Goal: Task Accomplishment & Management: Manage account settings

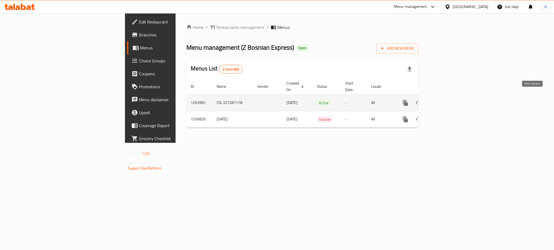
click at [451, 97] on link "enhanced table" at bounding box center [444, 103] width 13 height 13
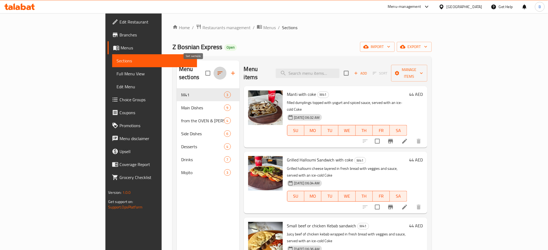
click at [217, 70] on icon "button" at bounding box center [220, 73] width 6 height 6
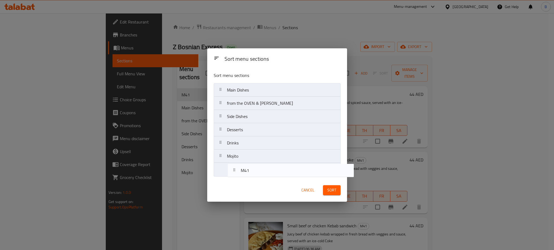
drag, startPoint x: 236, startPoint y: 88, endPoint x: 250, endPoint y: 171, distance: 84.7
click at [250, 171] on nav "M41 Main Dishes from the OVEN & [PERSON_NAME] Side Dishes Desserts Drinks Mojito" at bounding box center [277, 129] width 127 height 93
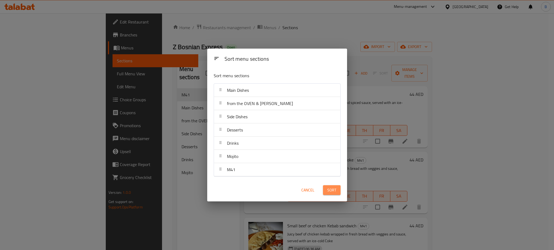
click at [330, 190] on span "Sort" at bounding box center [331, 190] width 9 height 7
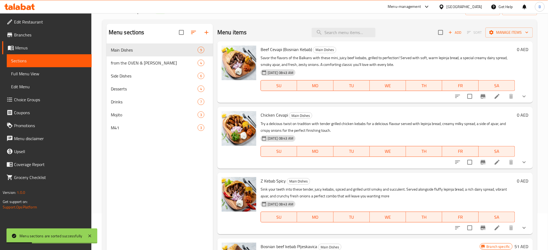
scroll to position [37, 0]
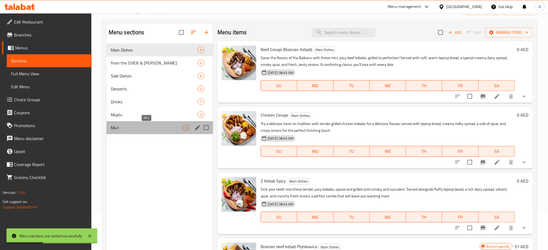
click at [156, 127] on span "M41" at bounding box center [147, 128] width 72 height 6
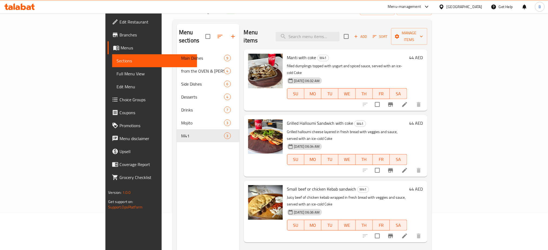
click at [408, 101] on icon at bounding box center [405, 104] width 6 height 6
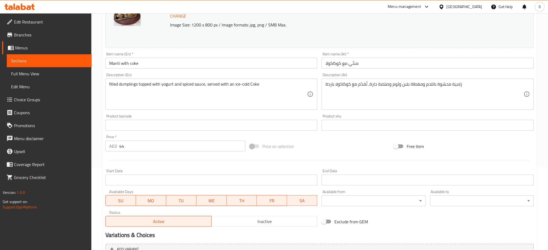
scroll to position [83, 0]
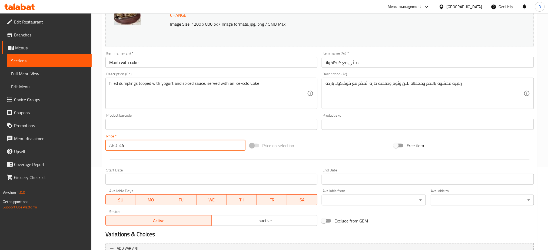
click at [171, 148] on input "44" at bounding box center [182, 145] width 126 height 11
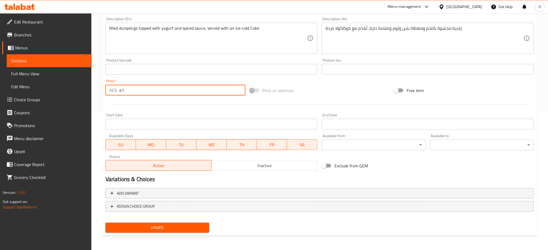
scroll to position [139, 0]
type input "41"
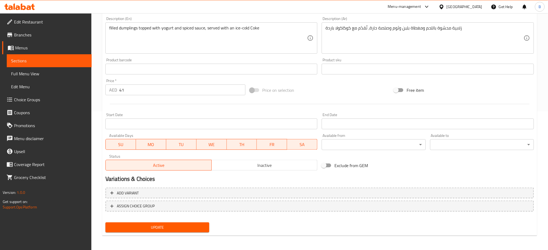
click at [175, 221] on div "Update" at bounding box center [157, 228] width 108 height 14
click at [174, 223] on button "Update" at bounding box center [157, 228] width 104 height 10
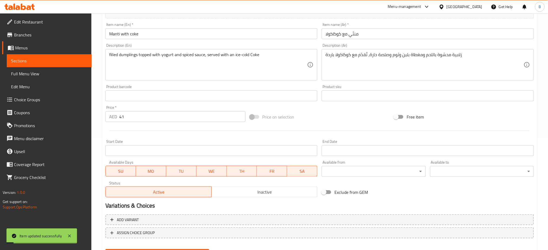
scroll to position [0, 0]
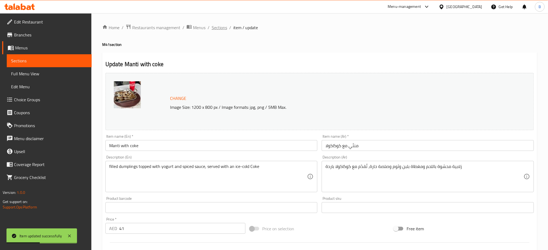
click at [224, 29] on span "Sections" at bounding box center [219, 27] width 15 height 6
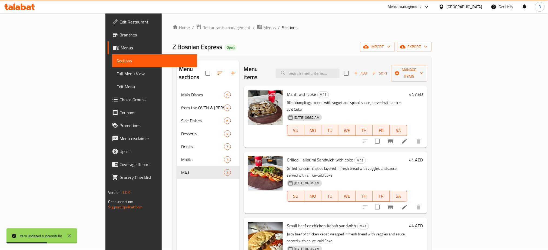
scroll to position [16, 0]
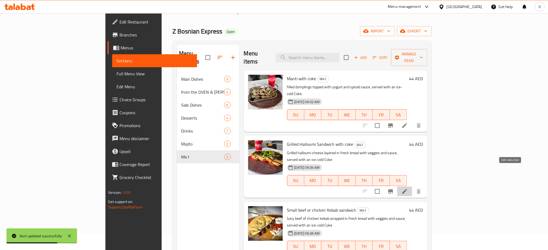
click at [408, 188] on icon at bounding box center [405, 191] width 6 height 6
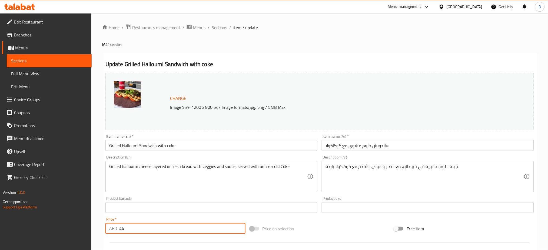
click at [137, 231] on input "44" at bounding box center [182, 228] width 126 height 11
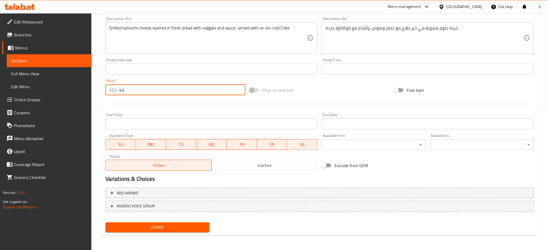
type input "43"
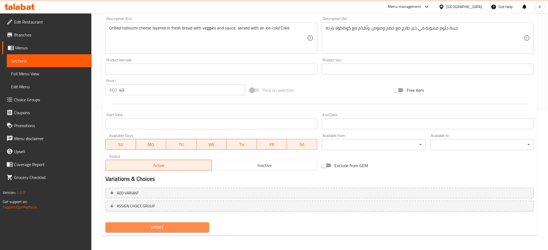
click at [151, 224] on span "Update" at bounding box center [157, 227] width 95 height 7
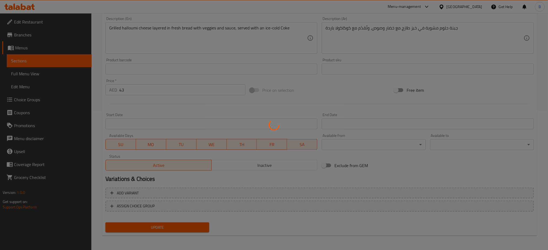
scroll to position [0, 0]
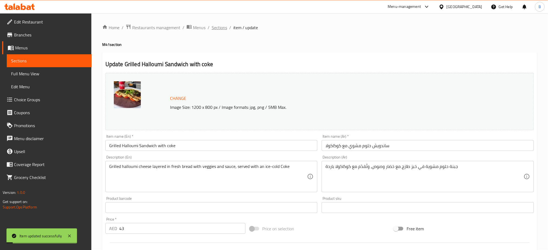
click at [221, 31] on span "Sections" at bounding box center [219, 27] width 15 height 6
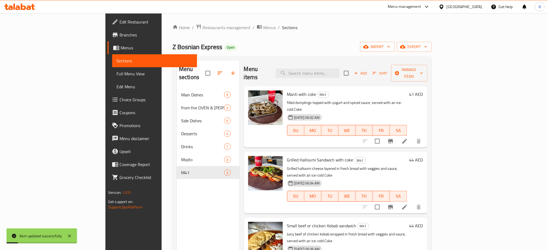
scroll to position [70, 0]
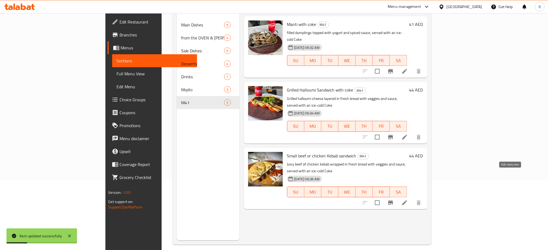
click at [408, 200] on icon at bounding box center [405, 203] width 6 height 6
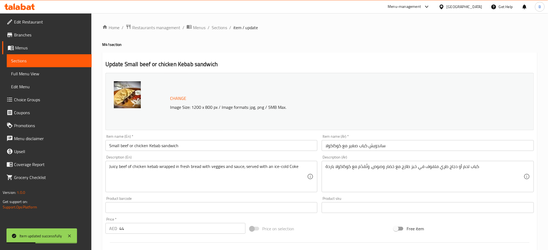
scroll to position [49, 0]
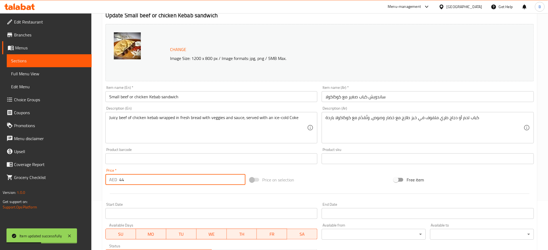
click at [190, 181] on input "44" at bounding box center [182, 179] width 126 height 11
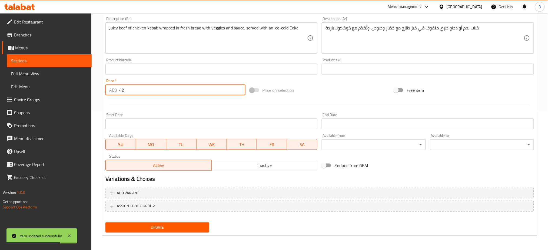
type input "42"
click at [194, 229] on span "Update" at bounding box center [157, 227] width 95 height 7
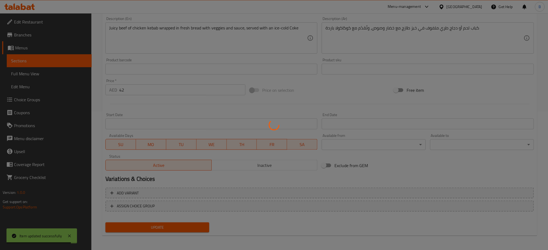
scroll to position [0, 0]
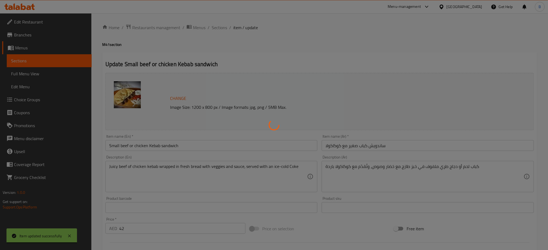
click at [220, 27] on div at bounding box center [274, 125] width 548 height 250
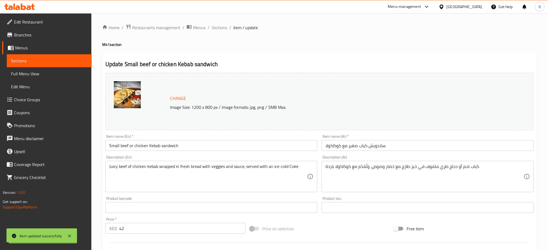
click at [220, 27] on span "Sections" at bounding box center [219, 27] width 15 height 6
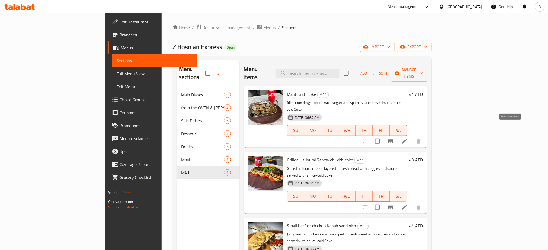
click at [408, 138] on icon at bounding box center [405, 141] width 6 height 6
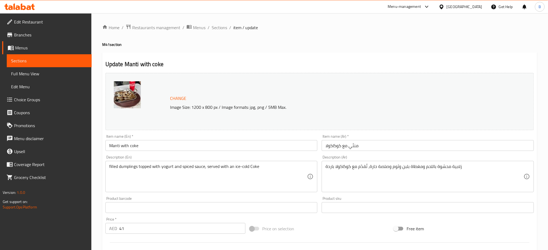
click at [138, 223] on div "Price   * AED 41 Price *" at bounding box center [175, 226] width 140 height 16
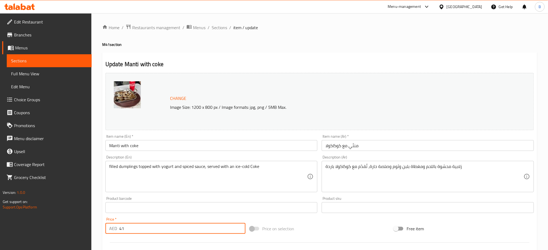
drag, startPoint x: 138, startPoint y: 223, endPoint x: 138, endPoint y: 228, distance: 4.7
click at [138, 228] on div "Price   * AED 41 Price *" at bounding box center [175, 226] width 140 height 16
click at [138, 228] on input "41" at bounding box center [182, 228] width 126 height 11
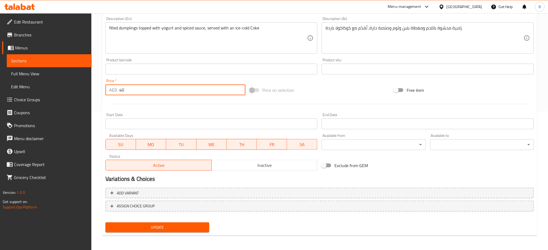
type input "40"
click at [169, 221] on div "Update" at bounding box center [157, 228] width 108 height 14
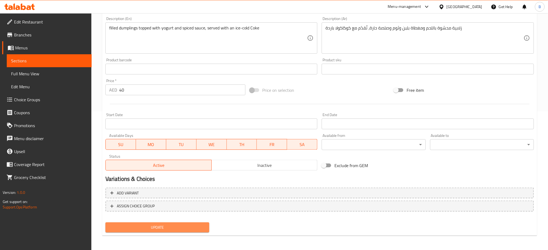
click at [169, 223] on button "Update" at bounding box center [157, 228] width 104 height 10
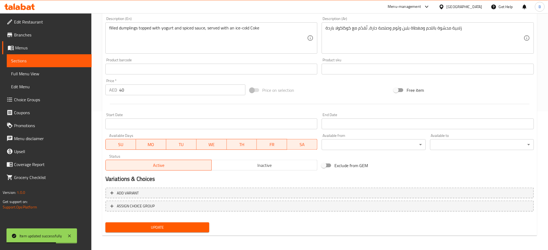
scroll to position [0, 0]
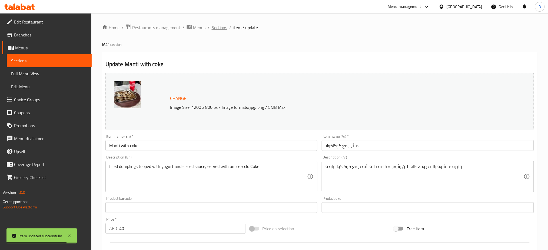
click at [220, 28] on span "Sections" at bounding box center [219, 27] width 15 height 6
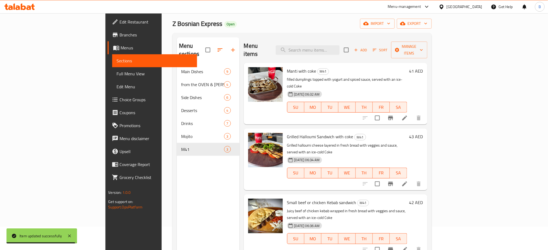
scroll to position [27, 0]
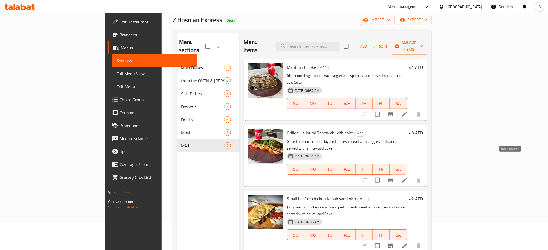
click at [407, 178] on icon at bounding box center [404, 180] width 5 height 5
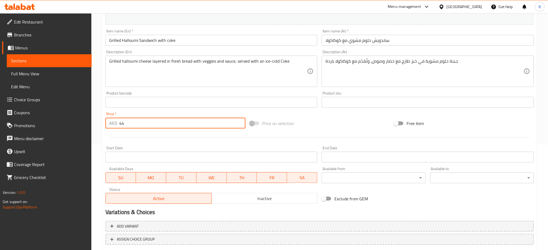
scroll to position [139, 0]
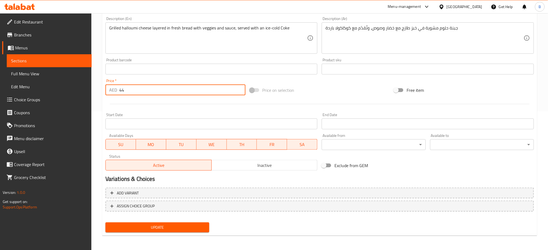
type input "44"
click at [176, 227] on span "Update" at bounding box center [157, 227] width 95 height 7
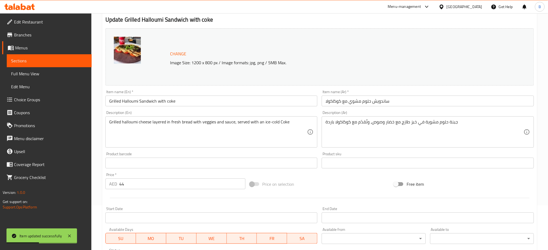
scroll to position [0, 0]
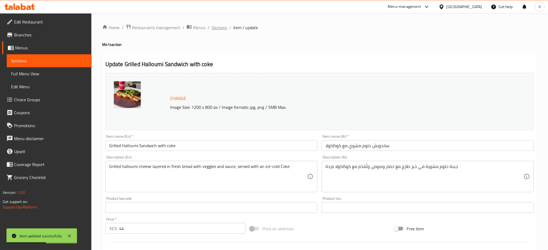
click at [223, 25] on span "Sections" at bounding box center [219, 27] width 15 height 6
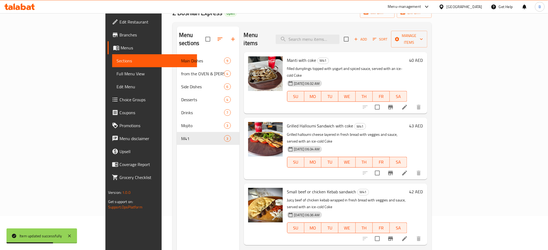
scroll to position [35, 0]
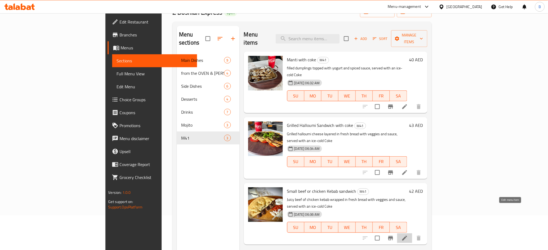
click at [408, 235] on icon at bounding box center [405, 238] width 6 height 6
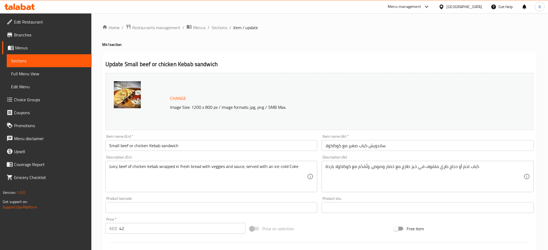
click at [144, 220] on div "Price   * AED 42 Price *" at bounding box center [175, 226] width 140 height 16
click at [141, 225] on input "42" at bounding box center [182, 228] width 126 height 11
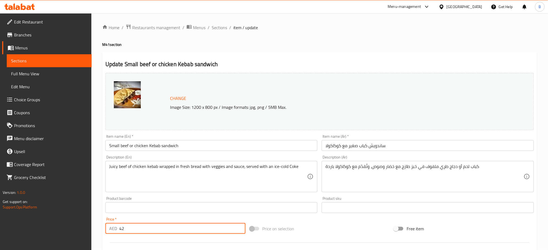
click at [141, 225] on input "42" at bounding box center [182, 228] width 126 height 11
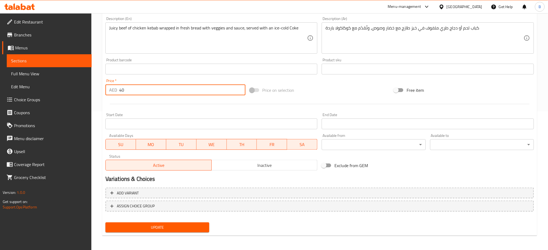
type input "40"
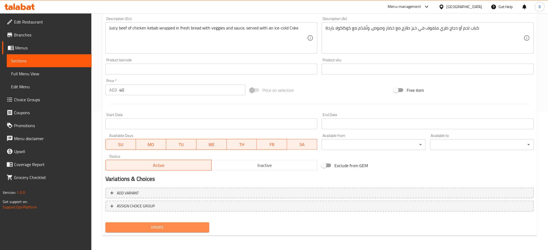
click at [160, 230] on span "Update" at bounding box center [157, 227] width 95 height 7
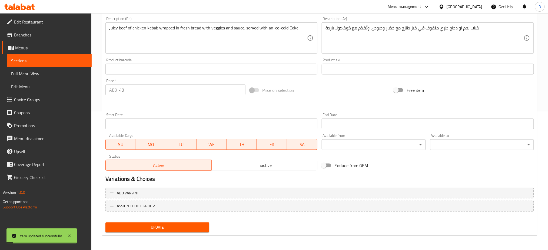
scroll to position [0, 0]
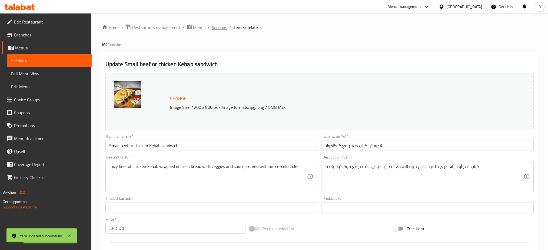
click at [221, 29] on span "Sections" at bounding box center [219, 27] width 15 height 6
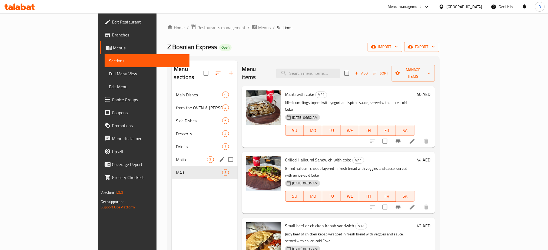
click at [172, 153] on div "Mojito 3" at bounding box center [205, 159] width 66 height 13
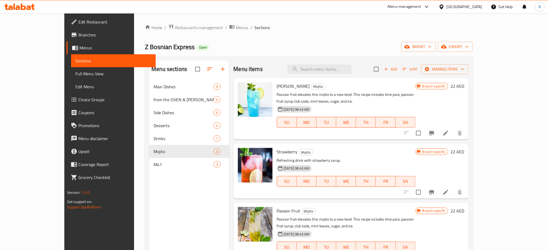
scroll to position [0, 0]
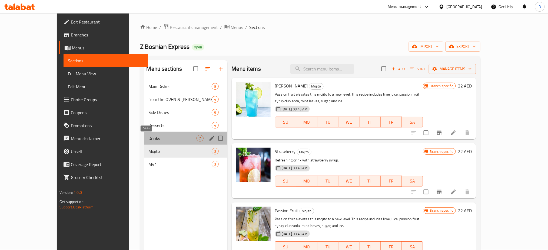
click at [167, 139] on span "Drinks" at bounding box center [173, 138] width 48 height 6
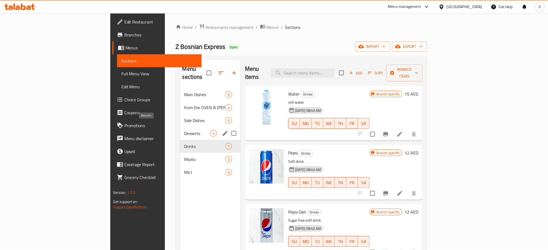
click at [184, 130] on span "Desserts" at bounding box center [197, 133] width 26 height 6
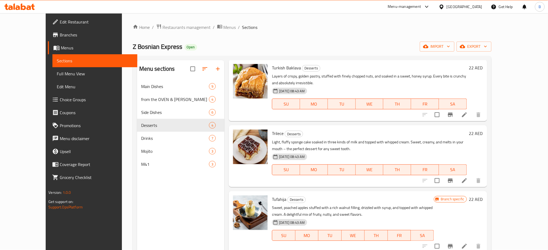
scroll to position [18, 0]
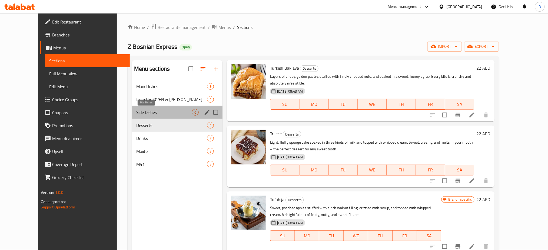
click at [168, 111] on span "Side Dishes" at bounding box center [164, 112] width 56 height 6
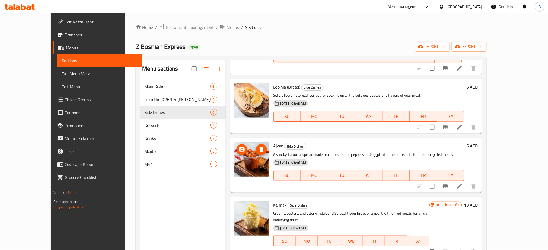
scroll to position [124, 0]
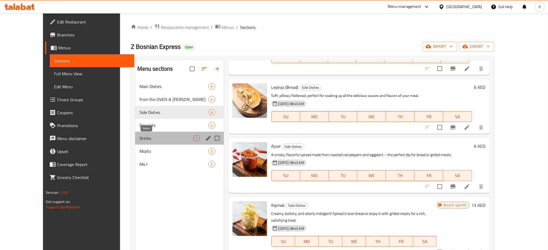
click at [140, 137] on span "Drinks" at bounding box center [167, 138] width 54 height 6
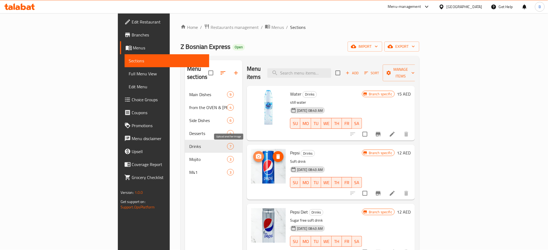
click at [256, 154] on icon "upload picture" at bounding box center [259, 157] width 6 height 6
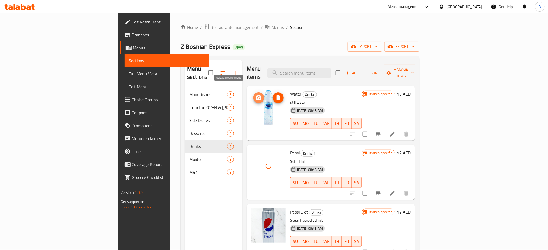
click at [256, 95] on icon "upload picture" at bounding box center [258, 97] width 5 height 5
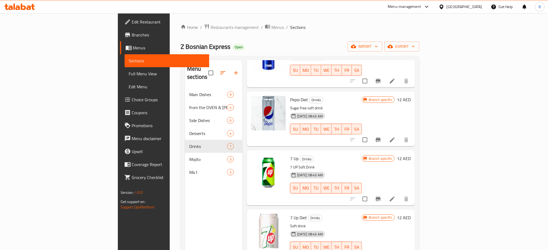
scroll to position [111, 0]
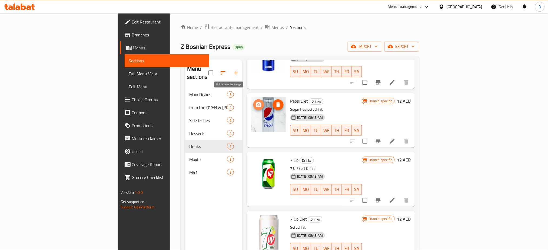
click at [256, 102] on icon "upload picture" at bounding box center [258, 104] width 5 height 5
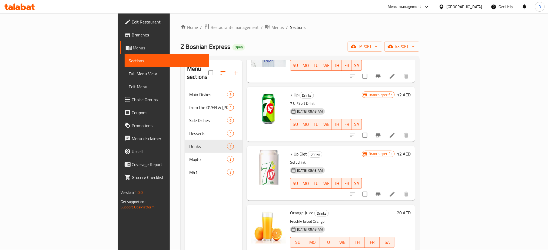
scroll to position [0, 0]
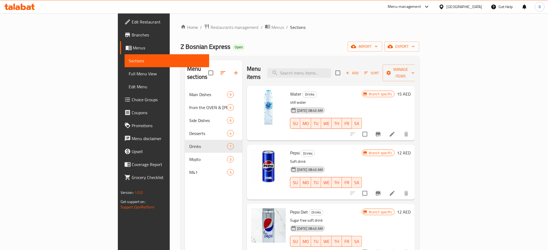
click at [379, 72] on span "Sort" at bounding box center [371, 73] width 15 height 6
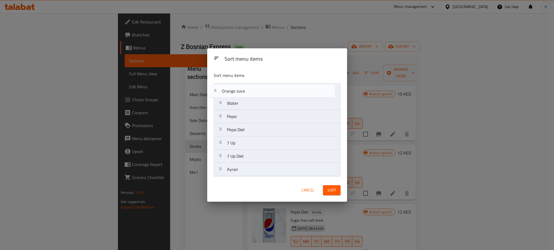
drag, startPoint x: 268, startPoint y: 159, endPoint x: 261, endPoint y: 91, distance: 68.3
click at [261, 91] on nav "Water Pepsi Pepsi Diet 7 Up 7 Up Diet Orange Juice Ayran" at bounding box center [277, 129] width 127 height 93
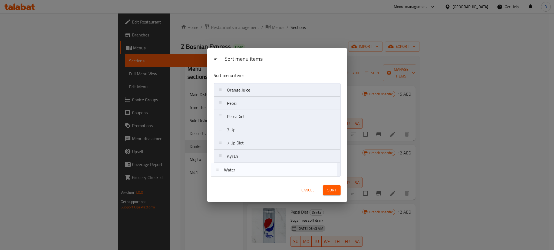
drag, startPoint x: 251, startPoint y: 100, endPoint x: 248, endPoint y: 171, distance: 71.2
click at [248, 171] on nav "Orange Juice Water Pepsi Pepsi Diet 7 Up 7 Up Diet Ayran" at bounding box center [277, 129] width 127 height 93
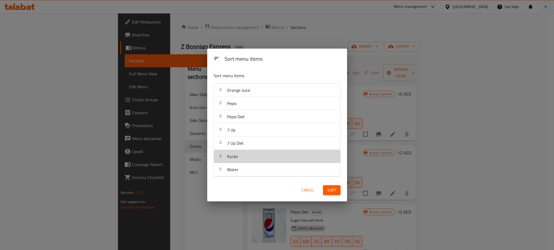
click at [242, 154] on div "Ayran" at bounding box center [277, 156] width 122 height 13
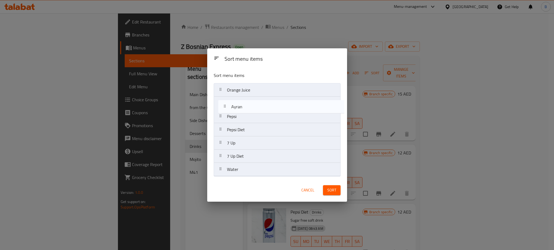
drag, startPoint x: 242, startPoint y: 154, endPoint x: 246, endPoint y: 101, distance: 52.6
click at [246, 101] on nav "Orange Juice Pepsi Pepsi Diet 7 Up 7 Up Diet Ayran Water" at bounding box center [277, 129] width 127 height 93
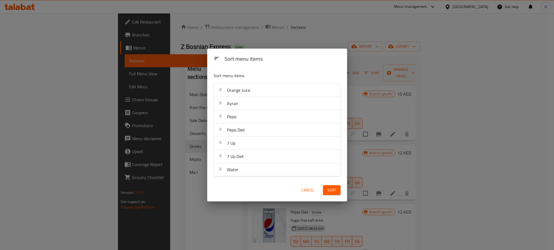
click at [330, 191] on span "Sort" at bounding box center [331, 190] width 9 height 7
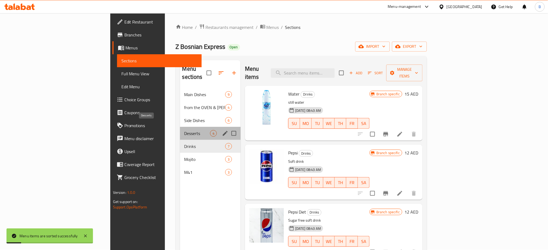
click at [184, 130] on span "Desserts" at bounding box center [197, 133] width 26 height 6
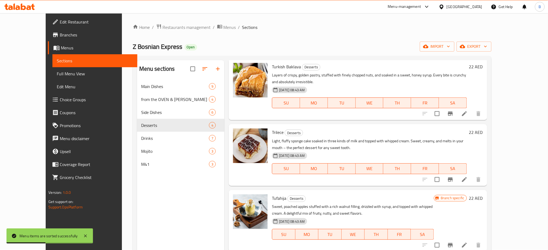
scroll to position [19, 0]
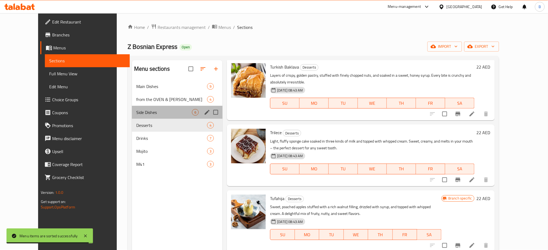
click at [132, 108] on div "Side Dishes 6" at bounding box center [177, 112] width 91 height 13
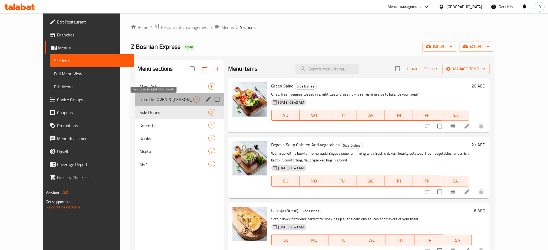
click at [157, 99] on span "from the OVEN & [PERSON_NAME]" at bounding box center [167, 99] width 54 height 6
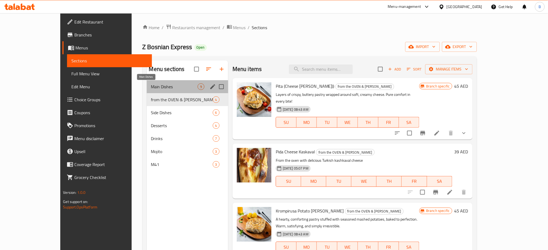
click at [151, 88] on span "Main Dishes" at bounding box center [174, 87] width 47 height 6
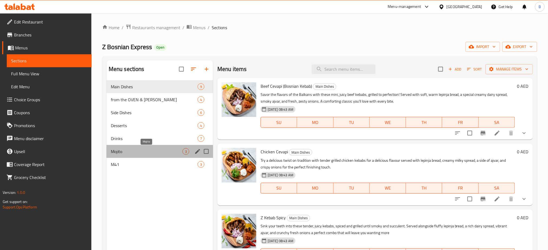
click at [144, 149] on span "Mojito" at bounding box center [147, 151] width 72 height 6
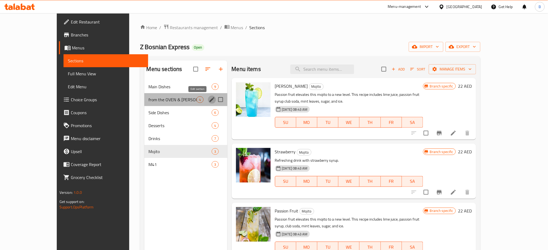
click at [210, 101] on icon "edit" at bounding box center [212, 99] width 5 height 5
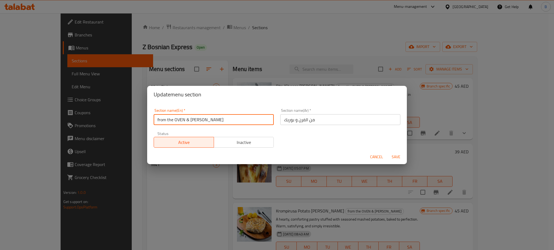
drag, startPoint x: 159, startPoint y: 119, endPoint x: 148, endPoint y: 121, distance: 11.6
click at [148, 121] on div "Section name(En)   * from the OVEN & [PERSON_NAME] Section name(En) * Section n…" at bounding box center [277, 126] width 260 height 47
type input "From the OVEN & [PERSON_NAME]"
click at [394, 155] on span "Save" at bounding box center [395, 157] width 13 height 7
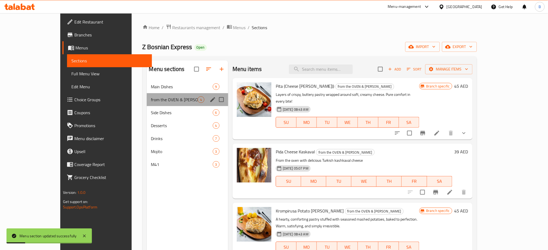
click at [180, 94] on div "from the OVEN & [PERSON_NAME] 4" at bounding box center [187, 99] width 81 height 13
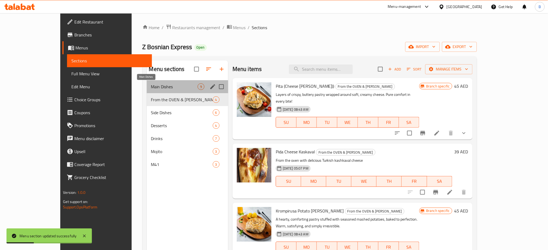
click at [178, 87] on span "Main Dishes" at bounding box center [174, 87] width 47 height 6
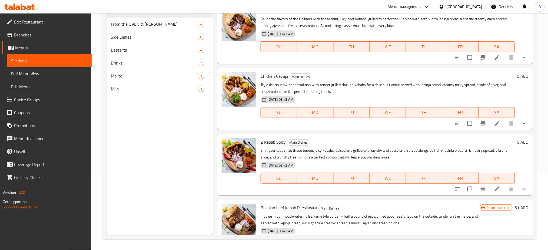
click at [327, 135] on div "Z Kebab Spicy Main Dishes Sink your teeth into these tender, juicy kebabs, spic…" at bounding box center [375, 165] width 316 height 62
